Goal: Information Seeking & Learning: Learn about a topic

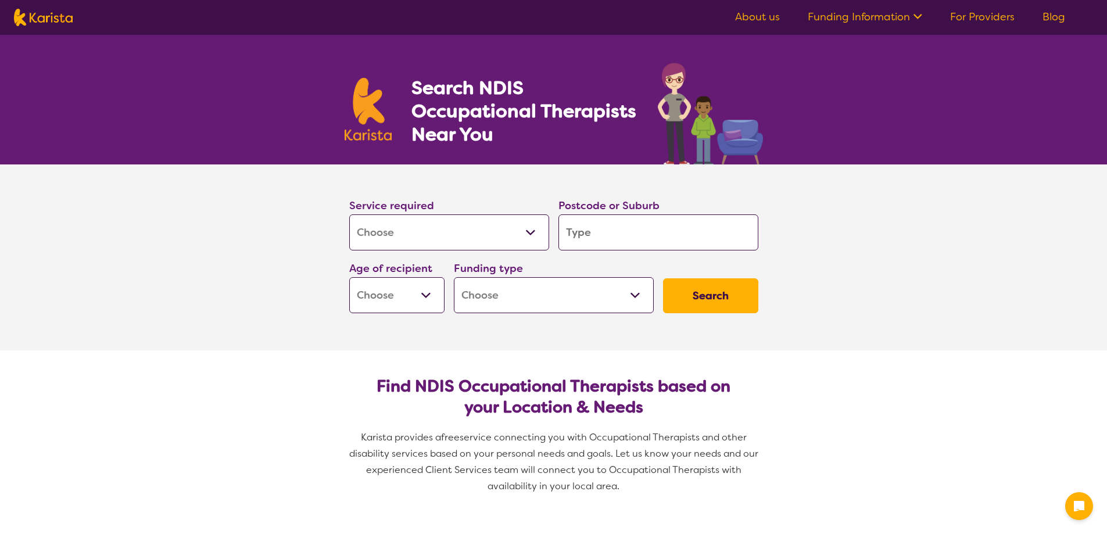
select select "[MEDICAL_DATA]"
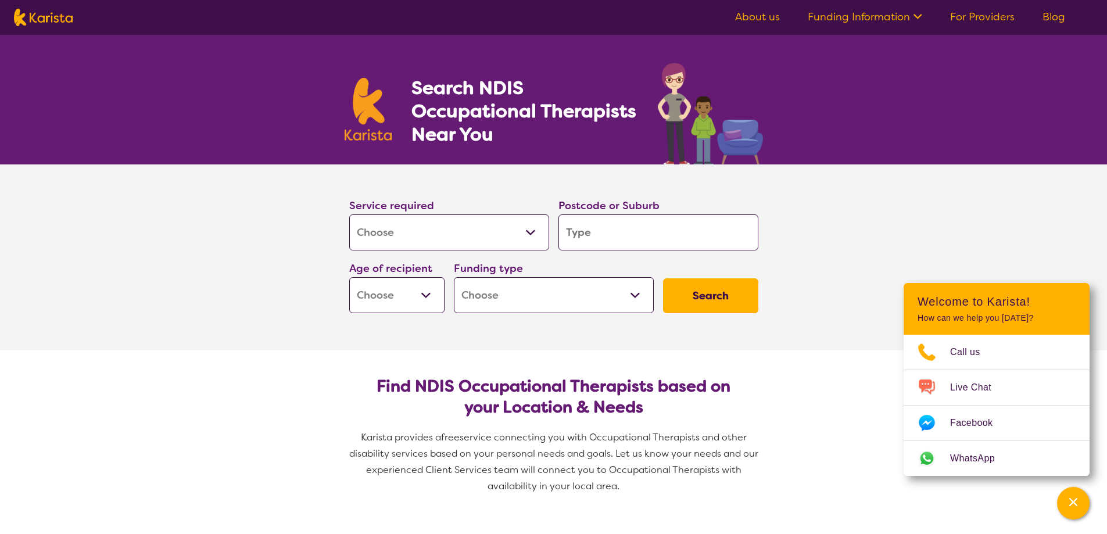
click at [532, 230] on select "Allied Health Assistant Assessment ([MEDICAL_DATA] or [MEDICAL_DATA]) Behaviour…" at bounding box center [449, 232] width 200 height 36
select select "Counselling"
click at [349, 214] on select "Allied Health Assistant Assessment ([MEDICAL_DATA] or [MEDICAL_DATA]) Behaviour…" at bounding box center [449, 232] width 200 height 36
select select "Counselling"
click at [536, 228] on select "Allied Health Assistant Assessment ([MEDICAL_DATA] or [MEDICAL_DATA]) Behaviour…" at bounding box center [449, 232] width 200 height 36
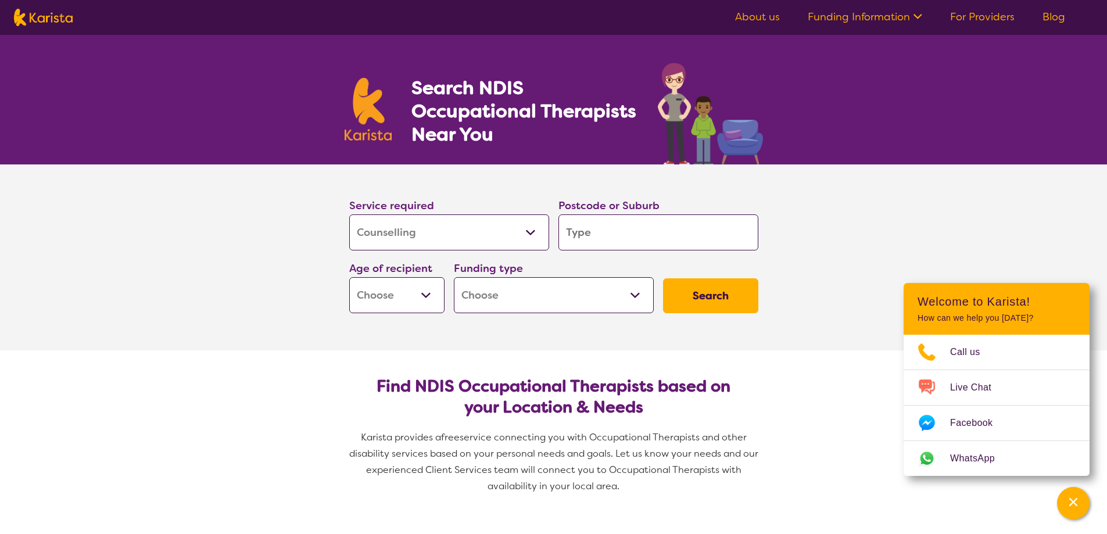
select select "[MEDICAL_DATA]"
click at [349, 214] on select "Allied Health Assistant Assessment ([MEDICAL_DATA] or [MEDICAL_DATA]) Behaviour…" at bounding box center [449, 232] width 200 height 36
select select "[MEDICAL_DATA]"
click at [592, 234] on input "search" at bounding box center [658, 232] width 200 height 36
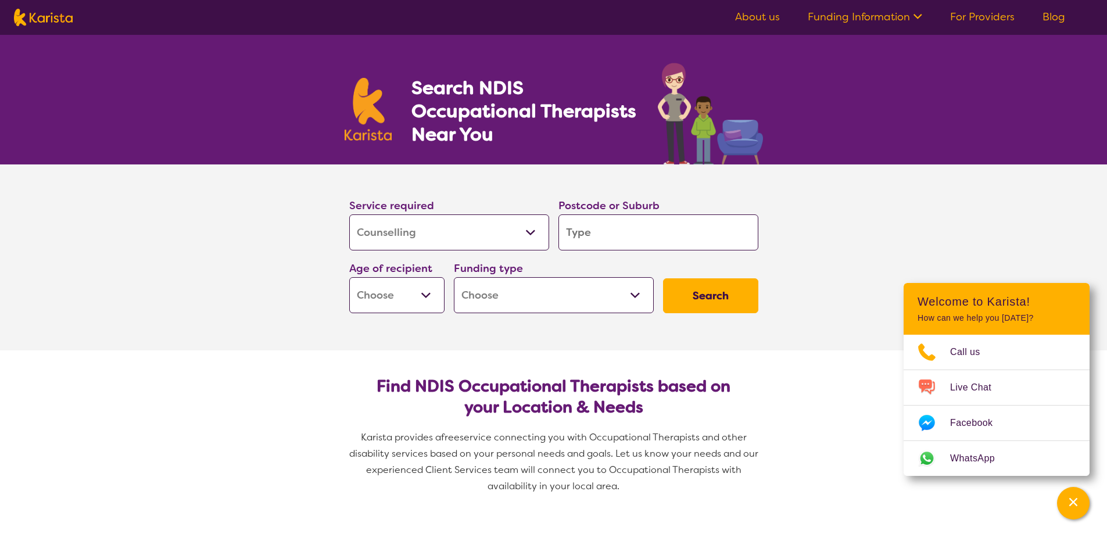
type input "2"
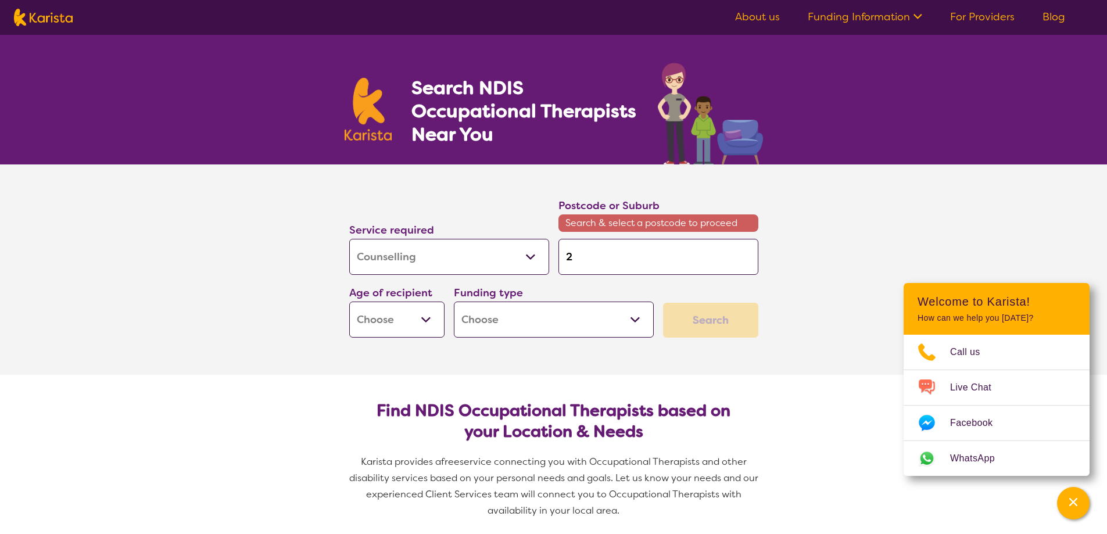
type input "24"
type input "248"
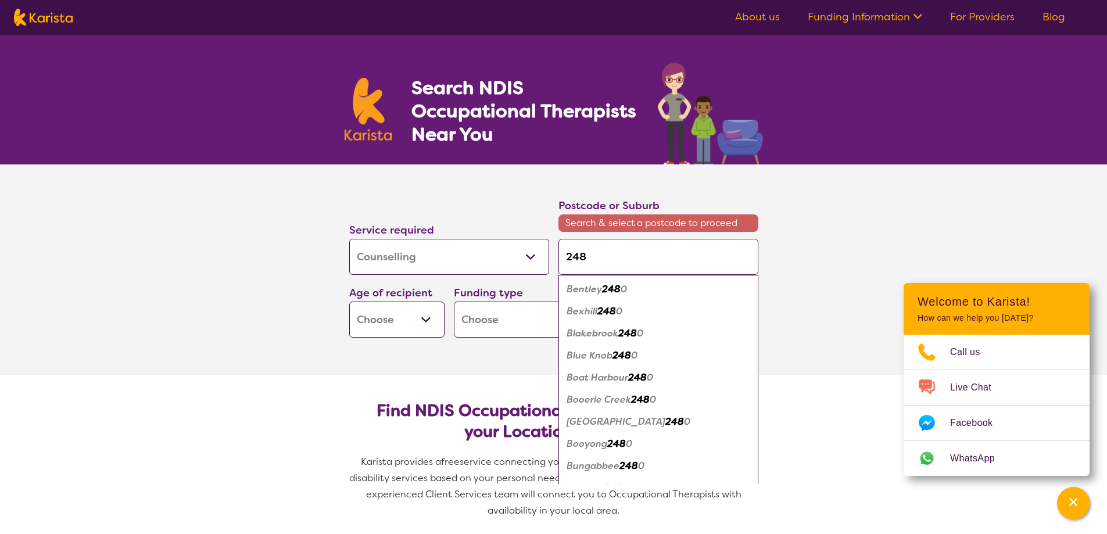
type input "2485"
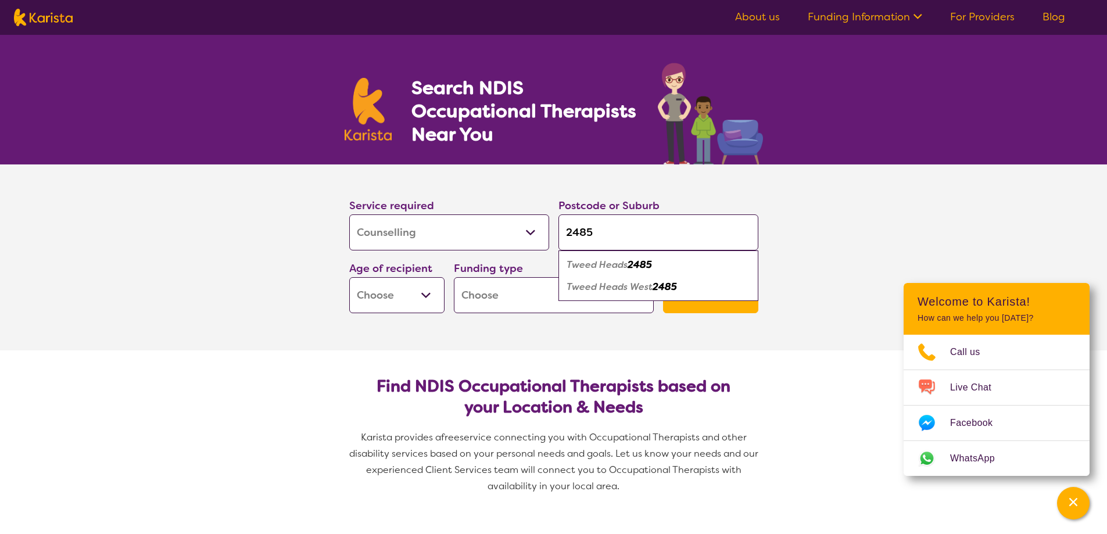
type input "2485"
click at [422, 292] on select "Early Childhood - 0 to 9 Child - 10 to 11 Adolescent - 12 to 17 Adult - 18 to 6…" at bounding box center [396, 295] width 95 height 36
select select "AG"
click at [349, 277] on select "Early Childhood - 0 to 9 Child - 10 to 11 Adolescent - 12 to 17 Adult - 18 to 6…" at bounding box center [396, 295] width 95 height 36
select select "AG"
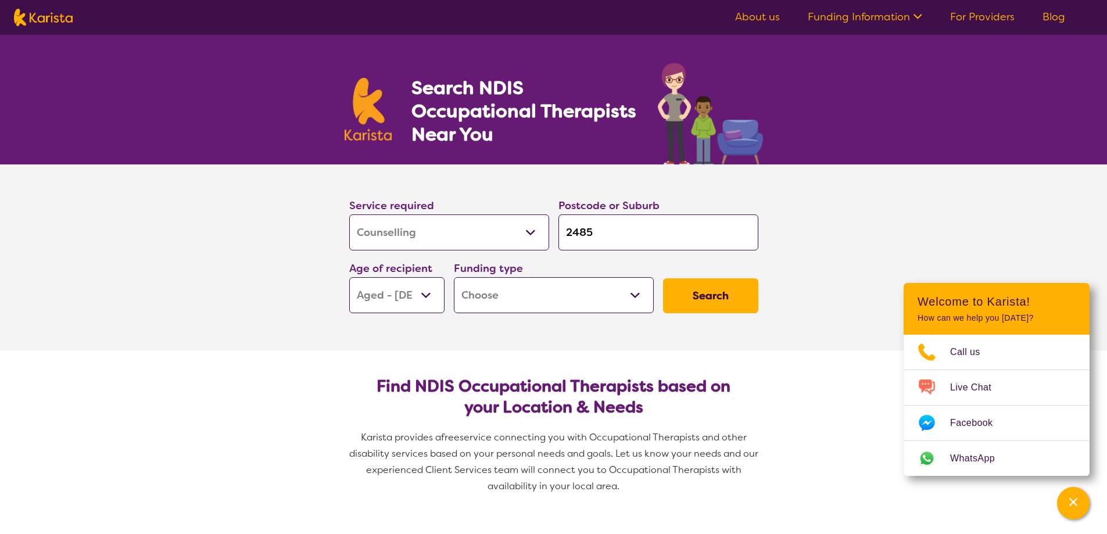
click at [638, 295] on select "Home Care Package (HCP) National Disability Insurance Scheme (NDIS) I don't know" at bounding box center [554, 295] width 200 height 36
click at [640, 293] on select "Home Care Package (HCP) National Disability Insurance Scheme (NDIS) I don't know" at bounding box center [554, 295] width 200 height 36
select select "HCP"
click at [454, 277] on select "Home Care Package (HCP) National Disability Insurance Scheme (NDIS) I don't know" at bounding box center [554, 295] width 200 height 36
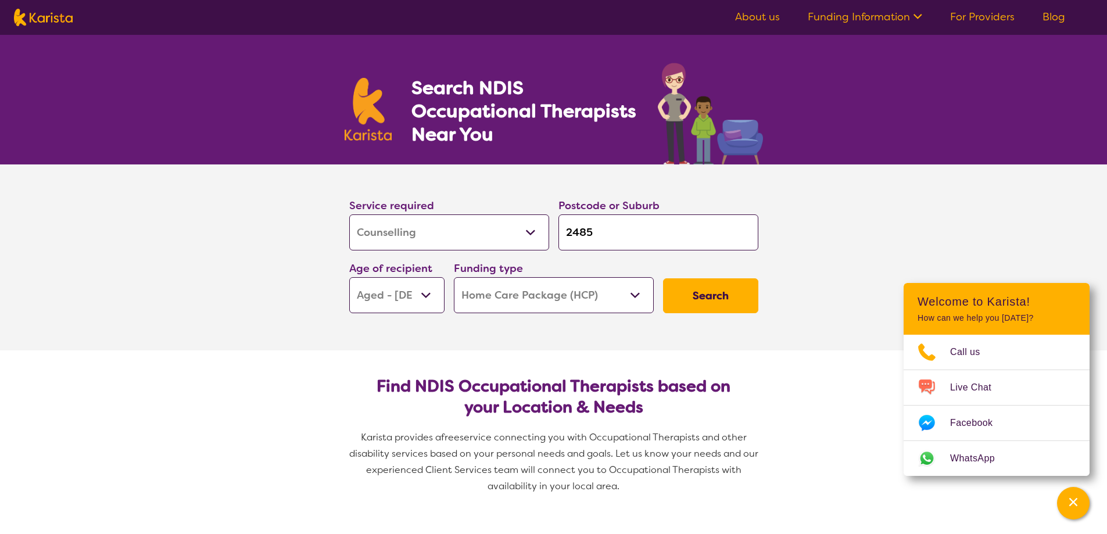
select select "HCP"
click at [707, 293] on button "Search" at bounding box center [710, 295] width 95 height 35
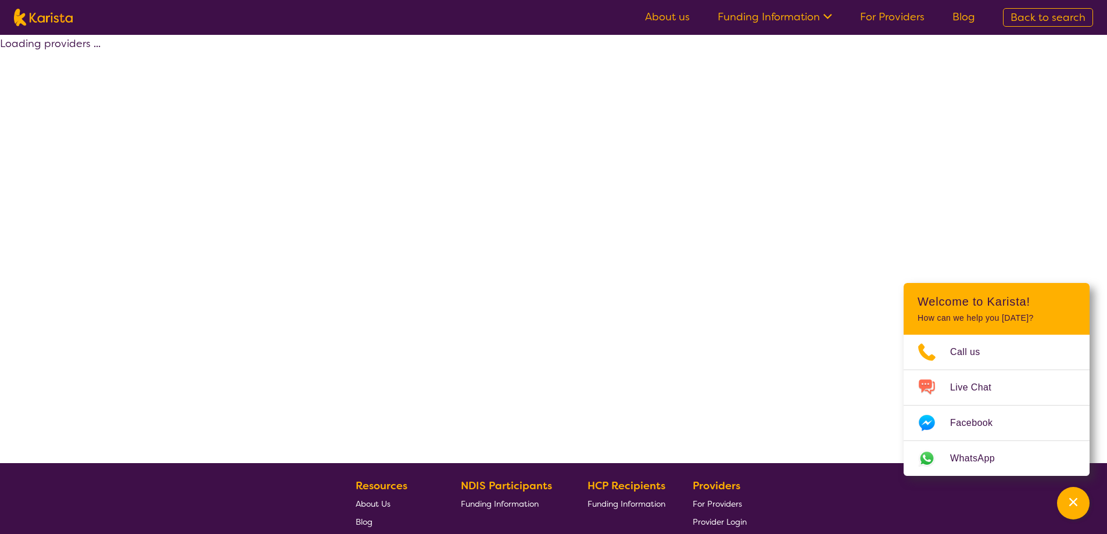
select select "HCP"
select select "[MEDICAL_DATA]"
select select "AG"
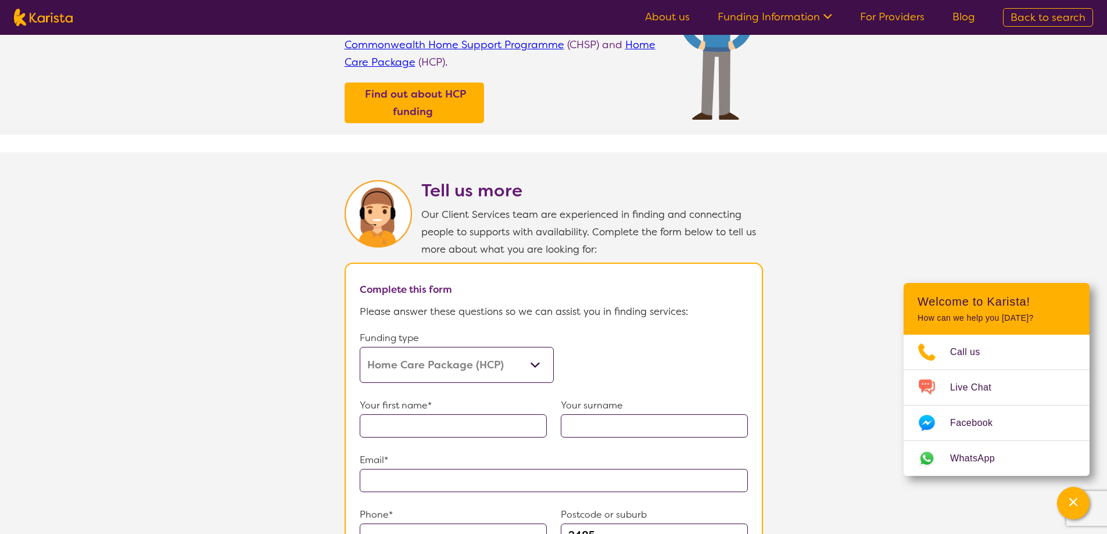
scroll to position [446, 0]
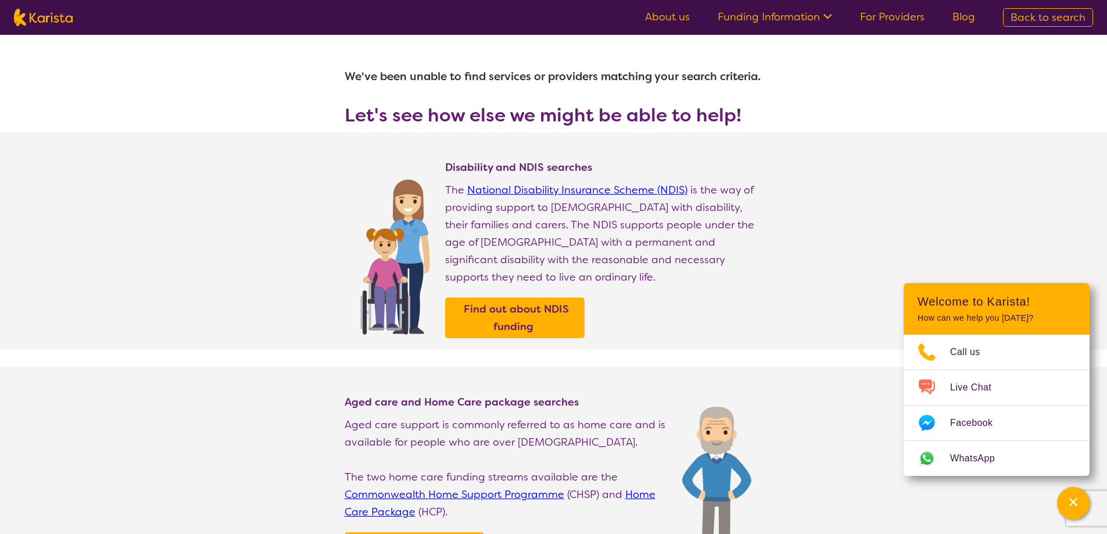
select select "[MEDICAL_DATA]"
select select "AG"
select select "HCP"
select select "[MEDICAL_DATA]"
select select "AG"
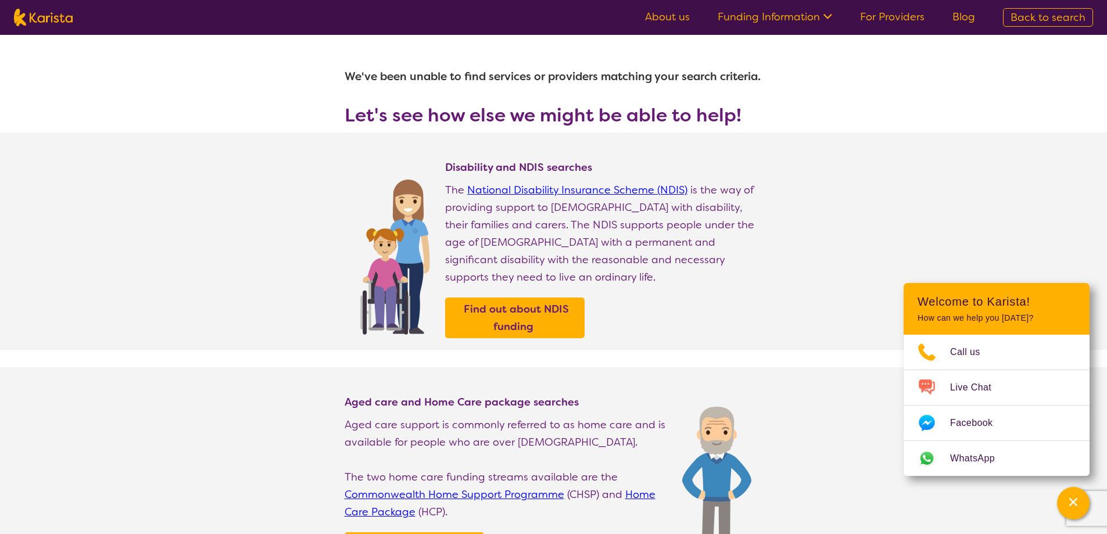
select select "HCP"
